Goal: Task Accomplishment & Management: Complete application form

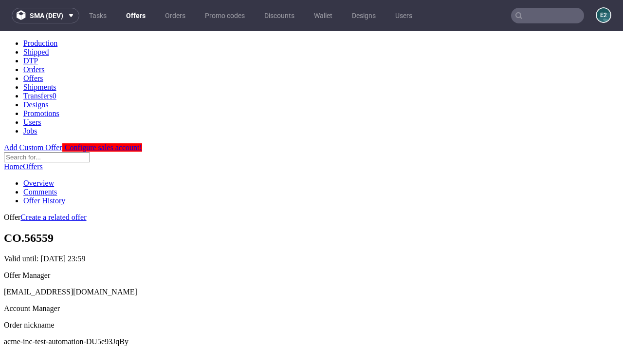
scroll to position [96, 0]
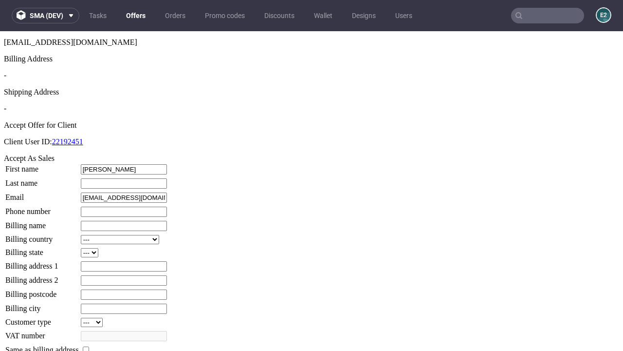
type input "Anderson"
type input "Okuneva-Abbott"
type input "1509813888"
type input "Lorna.Johns"
select select "13"
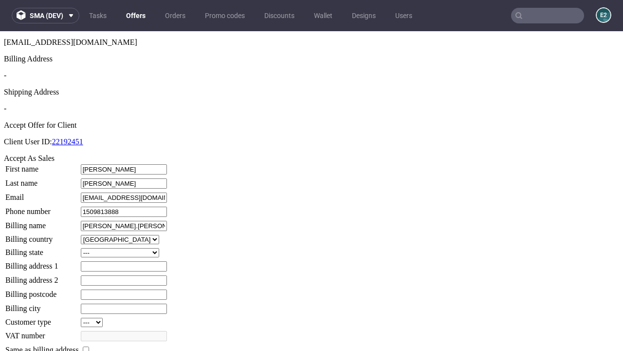
select select "132"
type input "Lorna.Johns"
type input "259 Brook Road"
type input "JP4 5WC"
type input "Wiza-under-Wehner"
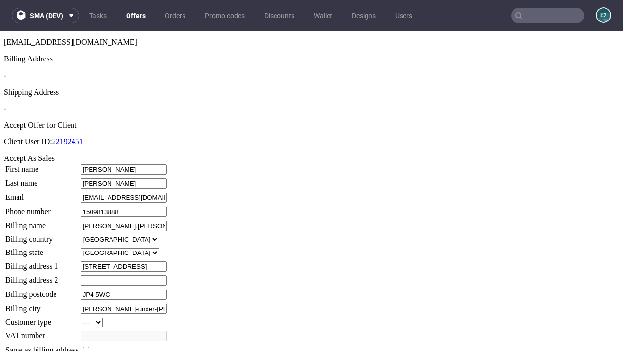
click at [89, 346] on input "checkbox" at bounding box center [86, 349] width 6 height 6
checkbox input "true"
type input "Lorna.Johns"
select select "13"
type input "259 Brook Road"
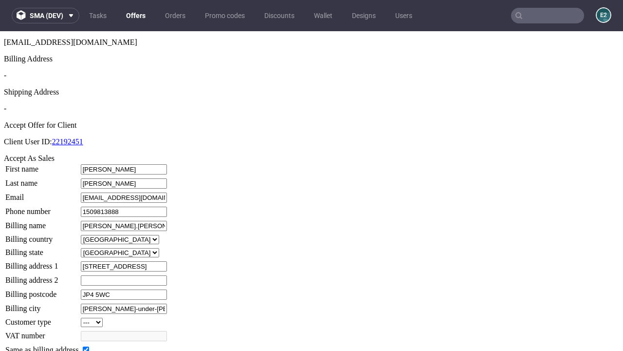
type input "JP4 5WC"
type input "Wiza-under-Wehner"
select select "132"
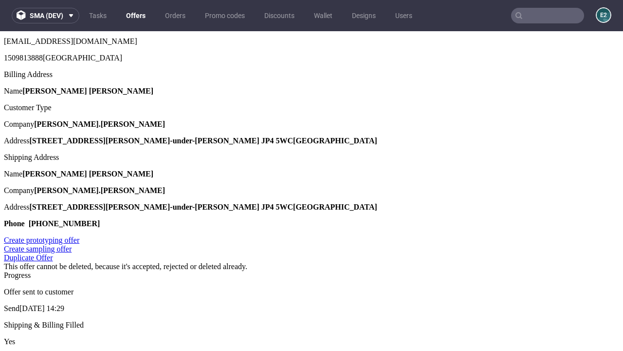
scroll to position [0, 0]
